Goal: Task Accomplishment & Management: Manage account settings

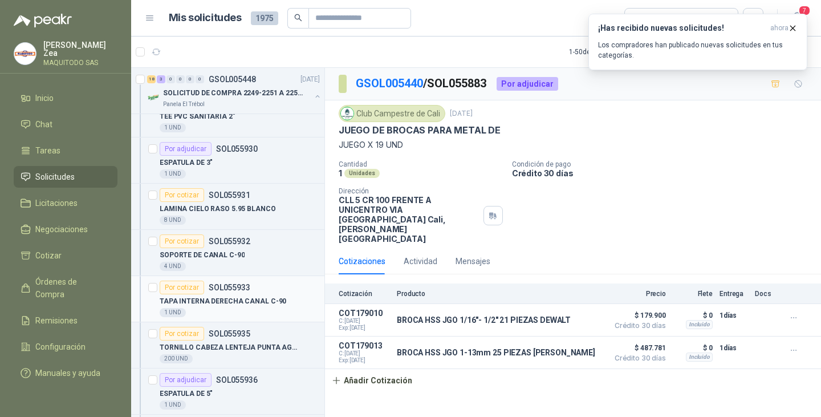
scroll to position [798, 0]
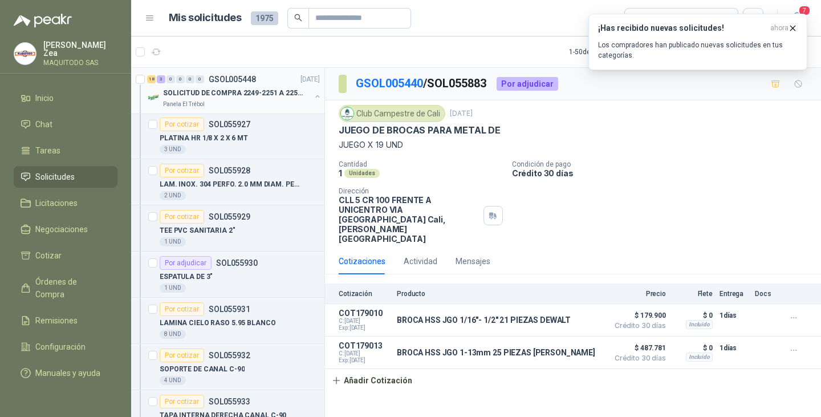
click at [313, 97] on button "button" at bounding box center [317, 96] width 9 height 9
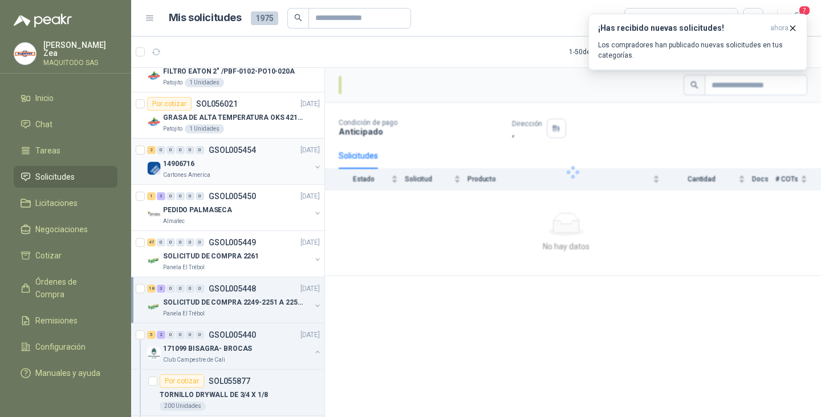
scroll to position [342, 0]
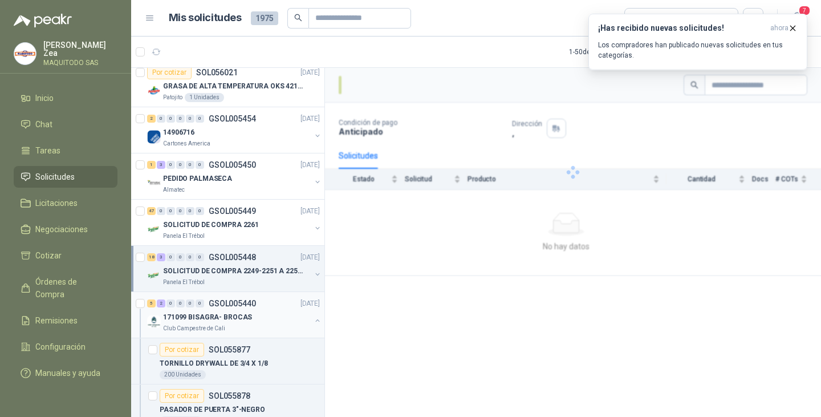
click at [313, 317] on button "button" at bounding box center [317, 320] width 9 height 9
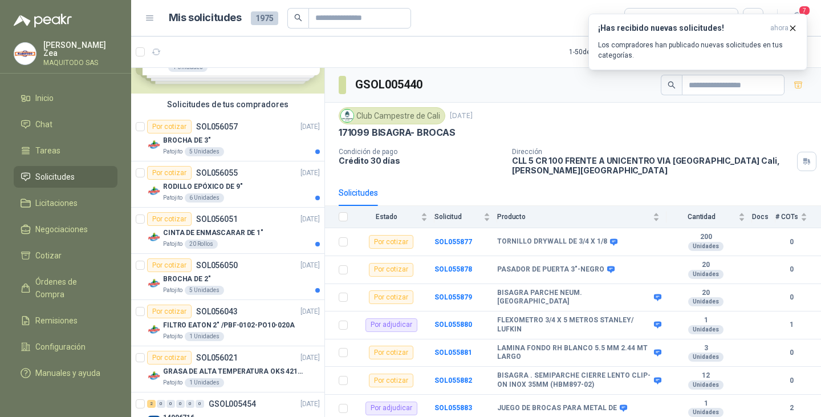
scroll to position [228, 0]
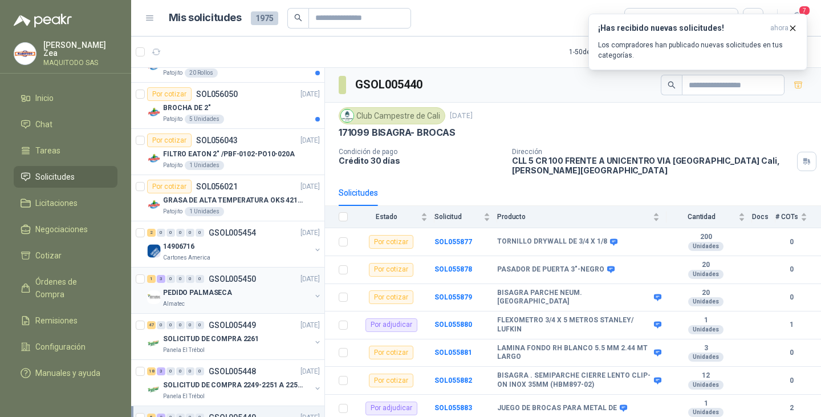
click at [256, 295] on div "PEDIDO PALMASECA" at bounding box center [237, 292] width 148 height 14
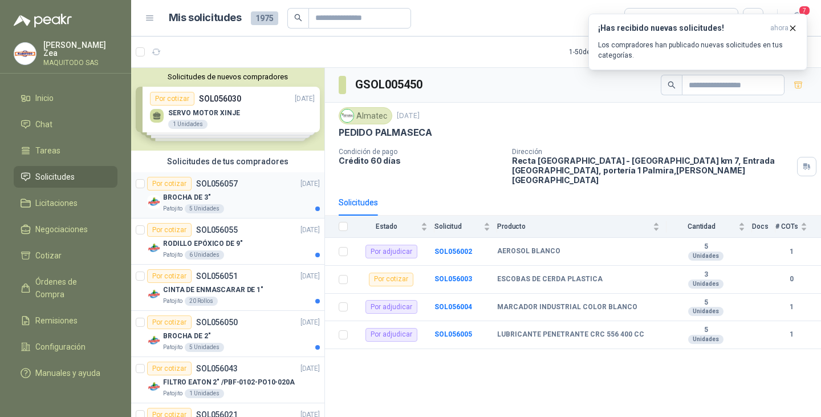
click at [239, 209] on div "Patojito 5 Unidades" at bounding box center [241, 208] width 157 height 9
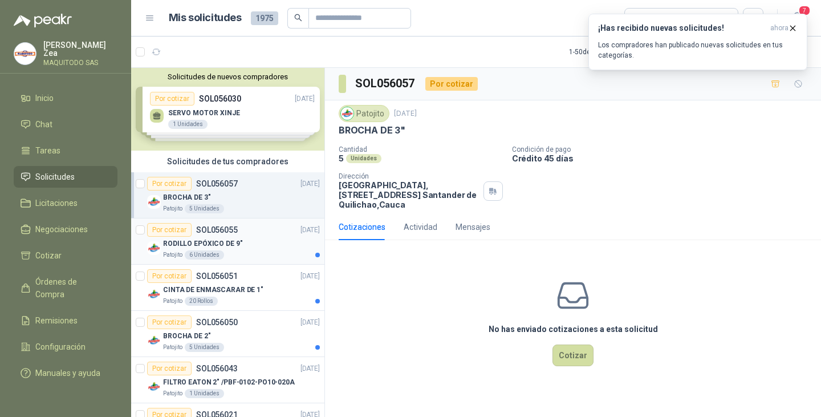
click at [249, 238] on div "RODILLO EPÓXICO DE 9"" at bounding box center [241, 243] width 157 height 14
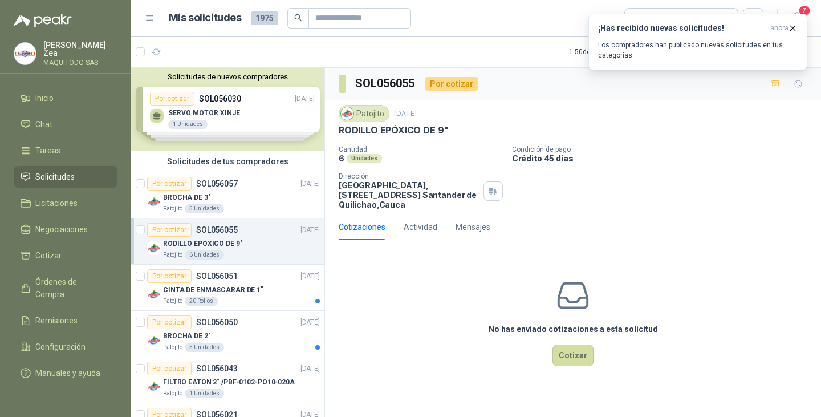
click at [254, 260] on article "Por cotizar SOL056055 [DATE] RODILLO EPÓXICO DE 9" Patojito 6 Unidades" at bounding box center [227, 241] width 193 height 46
click at [258, 276] on div "Por cotizar SOL056051 [DATE]" at bounding box center [233, 276] width 173 height 14
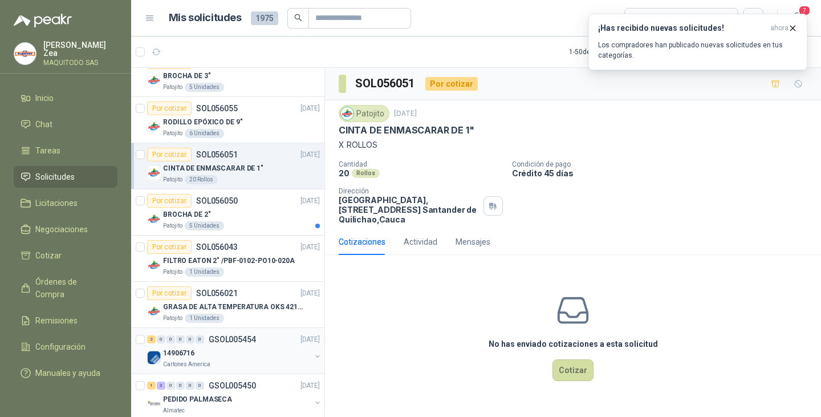
scroll to position [228, 0]
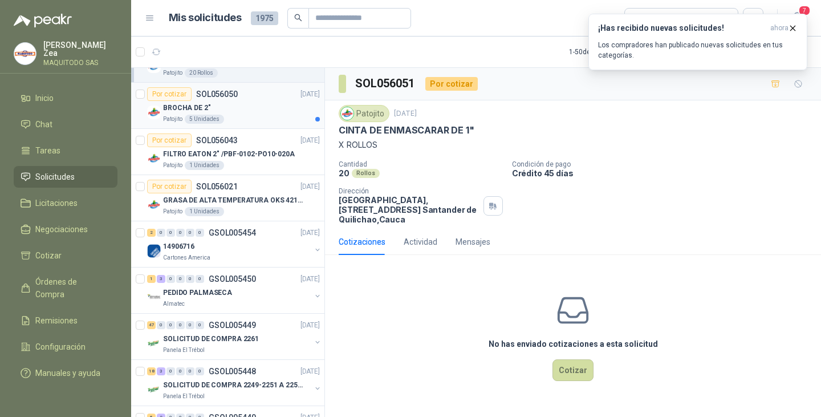
click at [275, 107] on div "BROCHA DE 2"" at bounding box center [241, 108] width 157 height 14
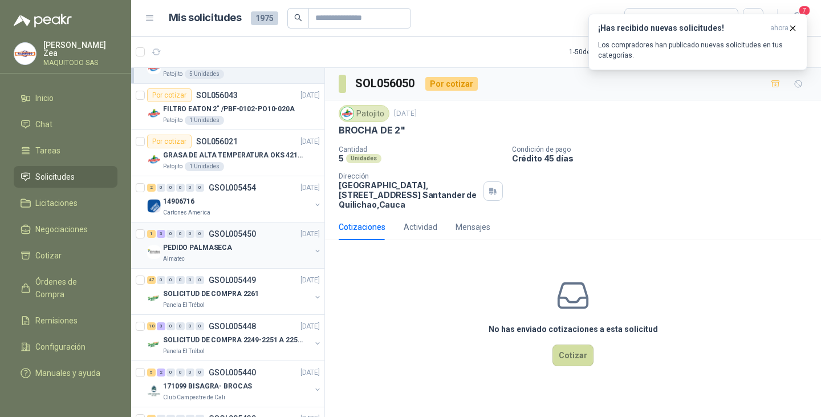
scroll to position [342, 0]
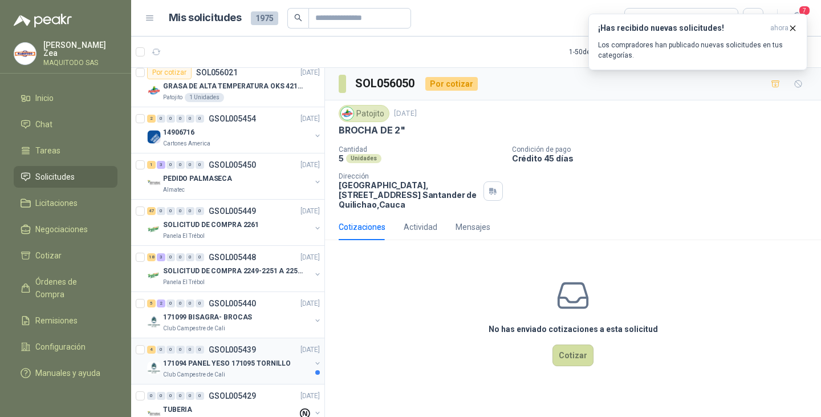
click at [267, 357] on div "171094 PANEL YESO 171095 TORNILLO" at bounding box center [237, 363] width 148 height 14
